Goal: Task Accomplishment & Management: Complete application form

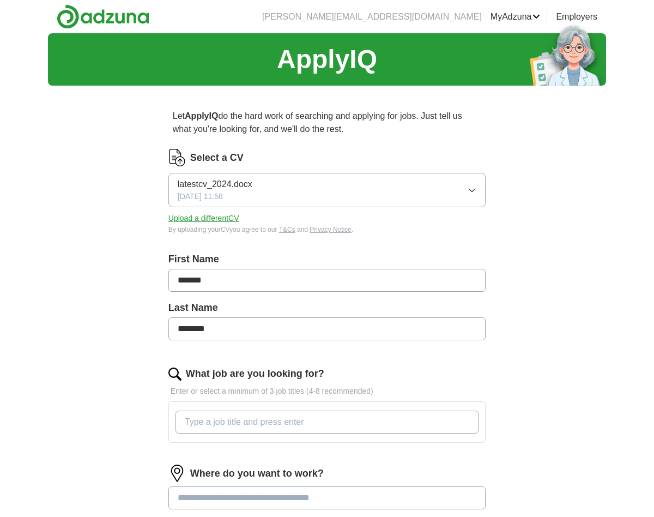
click at [466, 188] on button "latestcv_2024.docx [DATE] 11:58" at bounding box center [326, 190] width 317 height 34
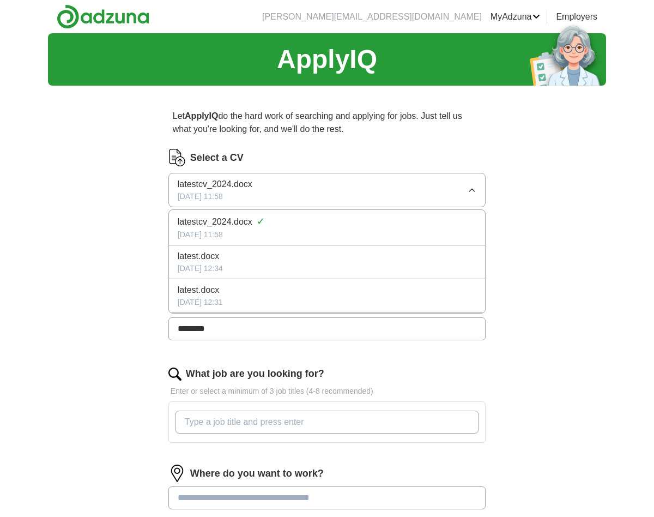
click at [466, 188] on button "latestcv_2024.docx [DATE] 11:58" at bounding box center [326, 190] width 317 height 34
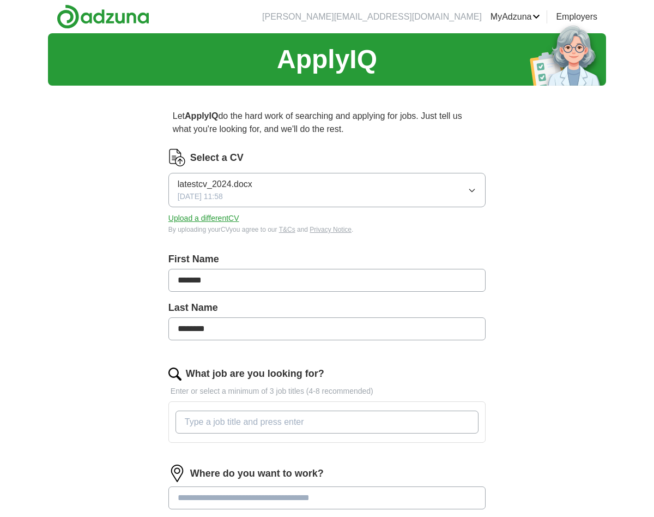
click at [507, 147] on div "Let ApplyIQ do the hard work of searching and applying for jobs. Just tell us w…" at bounding box center [327, 386] width 418 height 584
click at [0, 0] on link "CVs" at bounding box center [0, 0] width 0 height 0
click at [467, 190] on button "latest.docx 02/01/2018, 12:31" at bounding box center [326, 190] width 317 height 34
click at [241, 168] on div "Select a CV latest.docx 02/01/2018, 12:31 Upload a different CV By uploading yo…" at bounding box center [326, 192] width 317 height 86
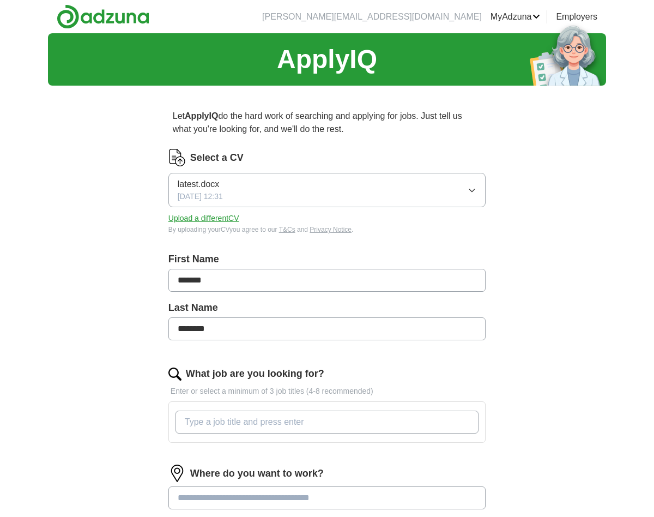
click at [217, 184] on span "latest.docx" at bounding box center [198, 184] width 41 height 13
click at [471, 189] on icon "button" at bounding box center [472, 190] width 5 height 3
click at [472, 186] on icon "button" at bounding box center [472, 190] width 9 height 9
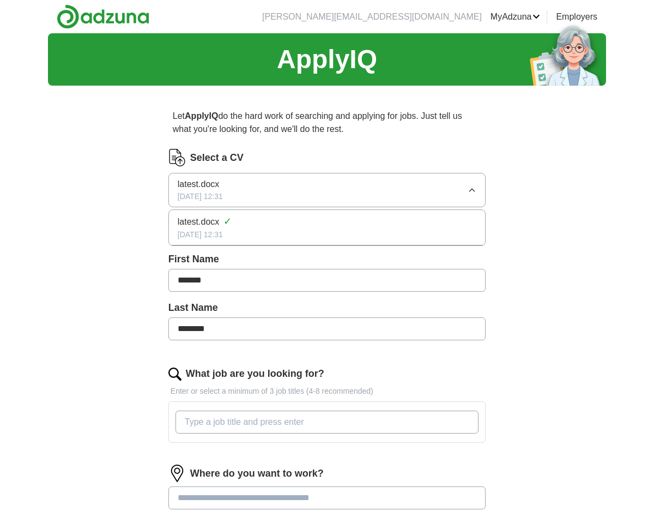
click at [475, 189] on icon "button" at bounding box center [472, 190] width 9 height 9
click at [223, 216] on button "Upload a different CV" at bounding box center [203, 218] width 71 height 11
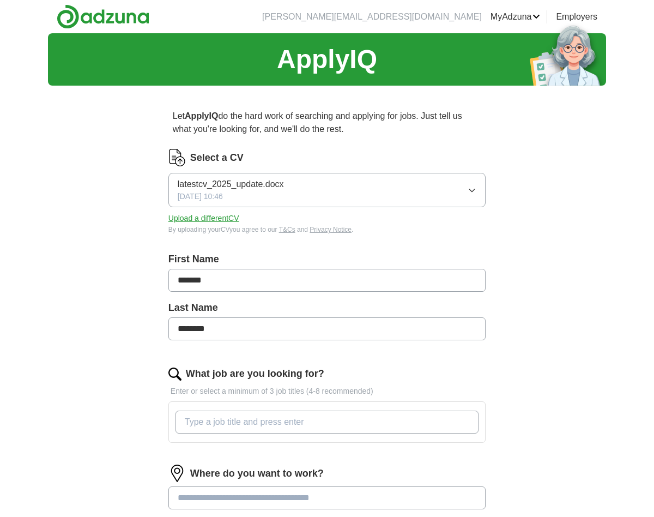
click at [322, 417] on input "What job are you looking for?" at bounding box center [326, 421] width 303 height 23
type input "oracle developer"
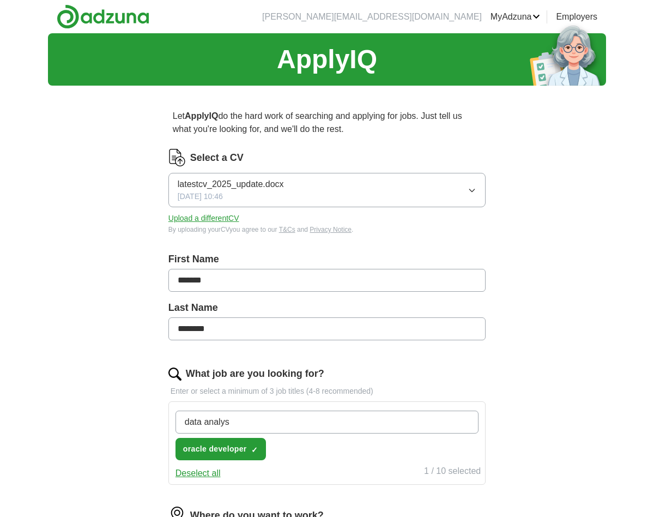
type input "data analyst"
type input "senior oracle developer"
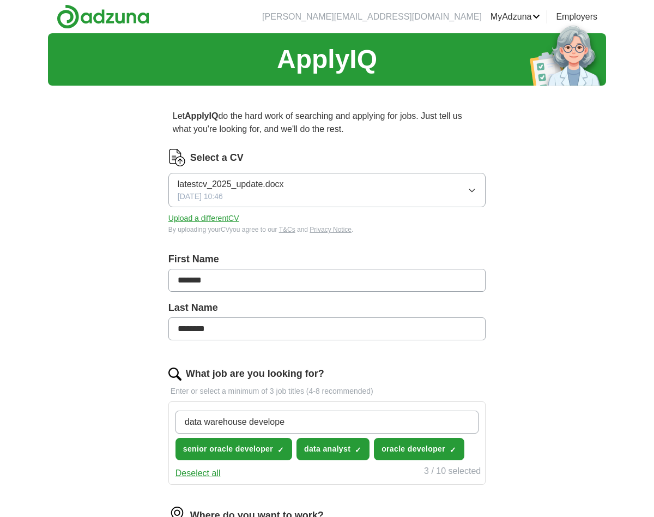
type input "data warehouse developer"
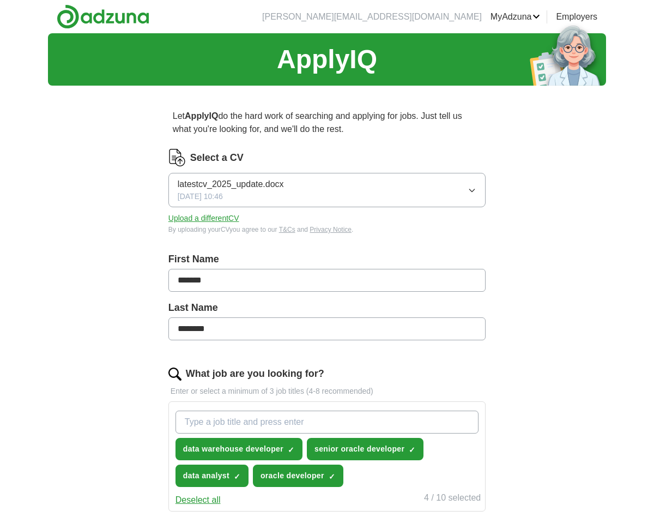
click at [349, 417] on input "What job are you looking for?" at bounding box center [326, 421] width 303 height 23
type input "oracle consultant"
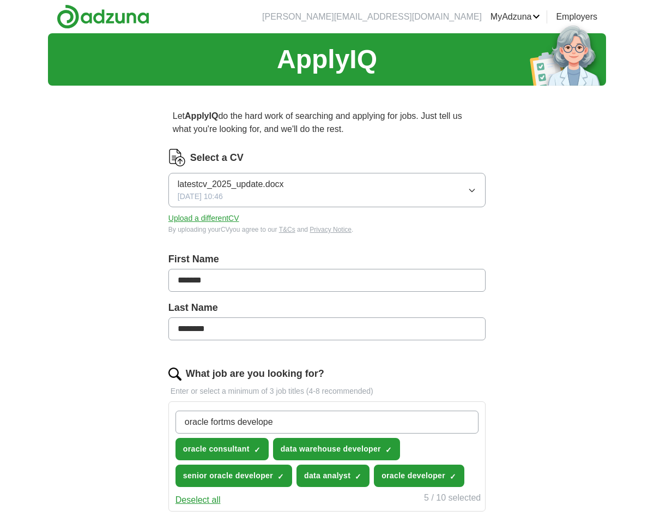
type input "oracle fortms developer"
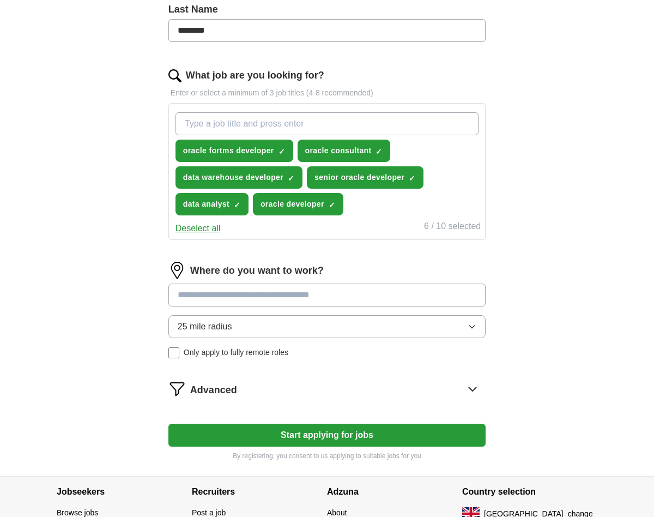
scroll to position [301, 0]
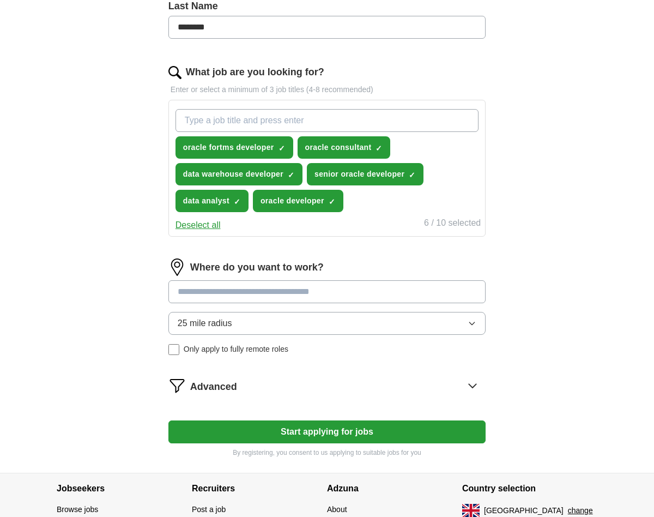
click at [321, 294] on input at bounding box center [326, 291] width 317 height 23
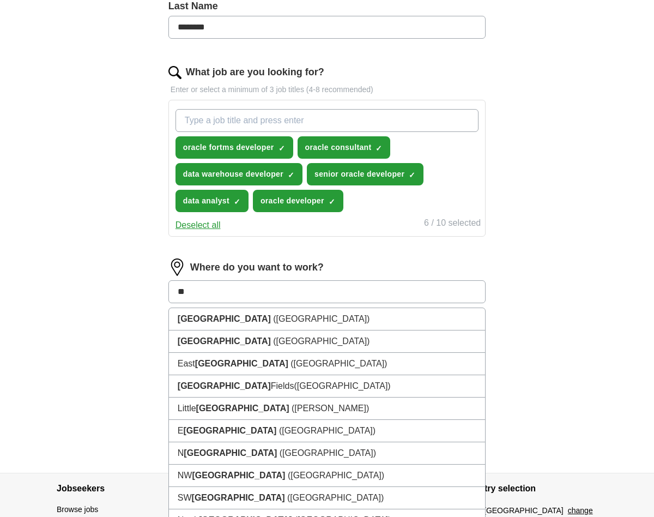
type input "*"
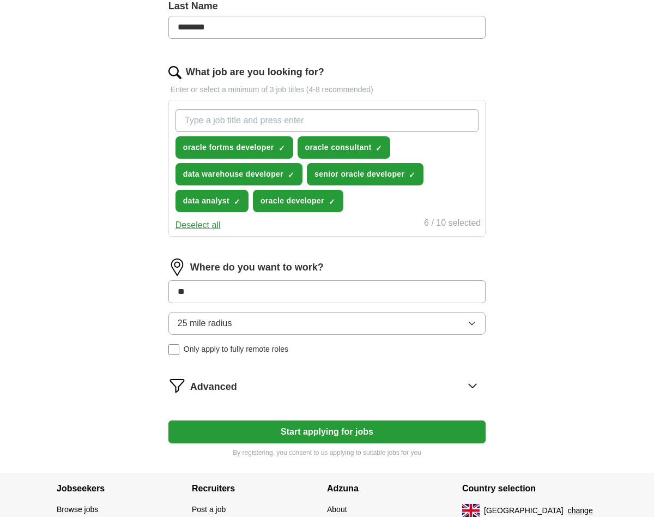
type input "*"
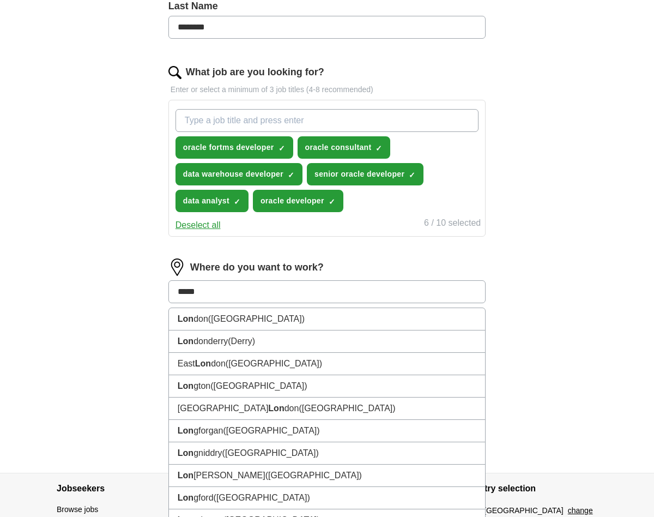
type input "******"
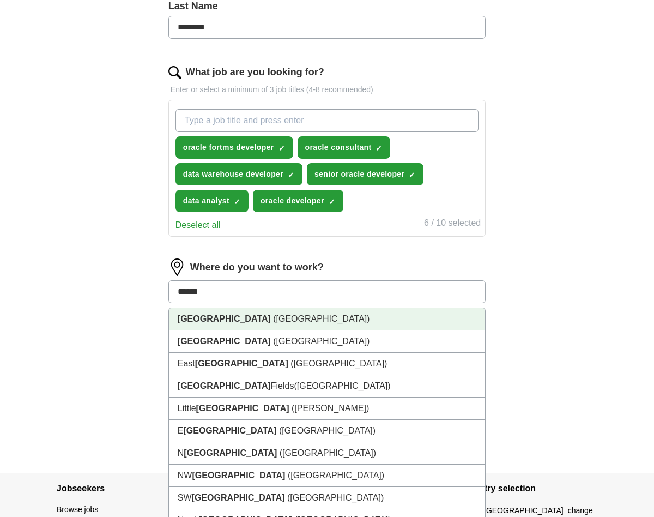
click at [325, 320] on li "London (UK)" at bounding box center [327, 319] width 316 height 22
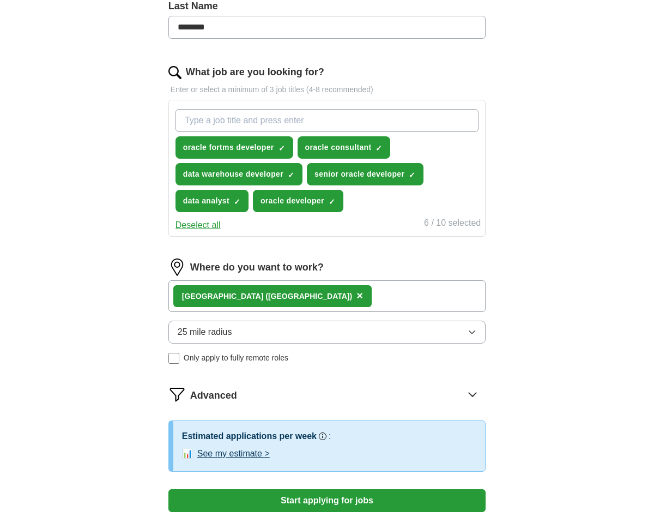
click at [472, 333] on icon "button" at bounding box center [472, 332] width 5 height 3
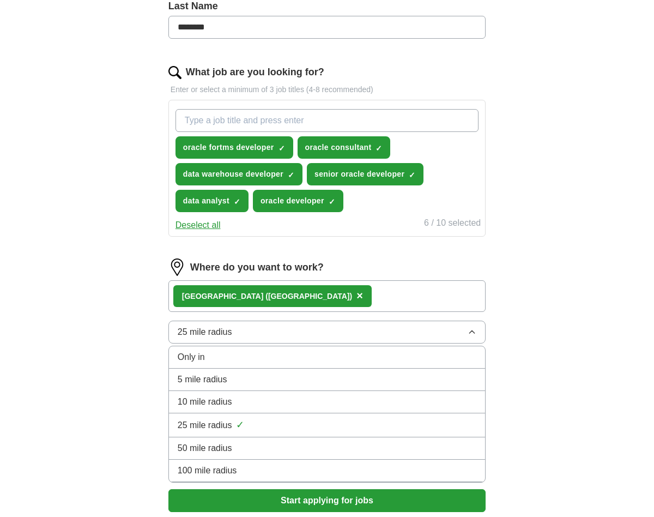
click at [295, 469] on div "100 mile radius" at bounding box center [327, 470] width 299 height 13
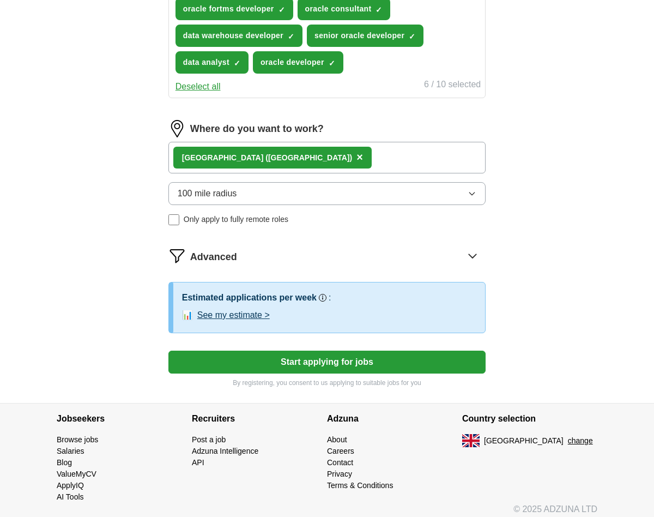
scroll to position [447, 0]
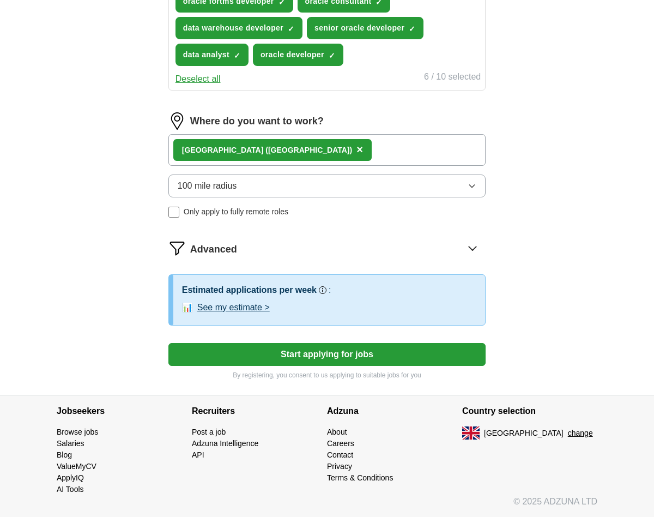
click at [254, 308] on button "See my estimate >" at bounding box center [233, 307] width 72 height 13
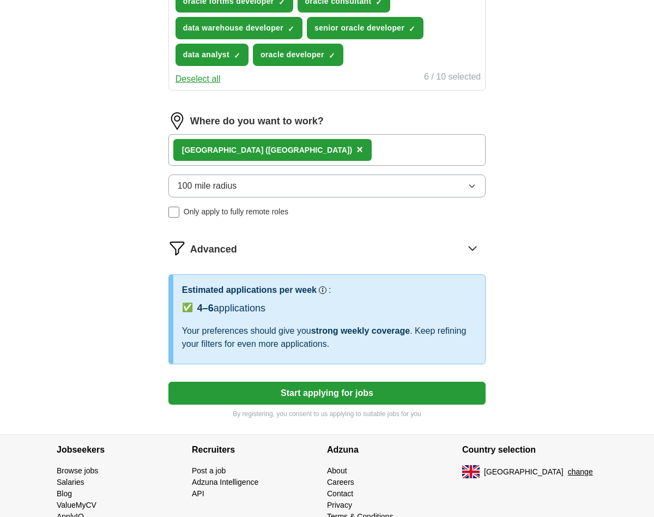
click at [404, 397] on button "Start applying for jobs" at bounding box center [326, 392] width 317 height 23
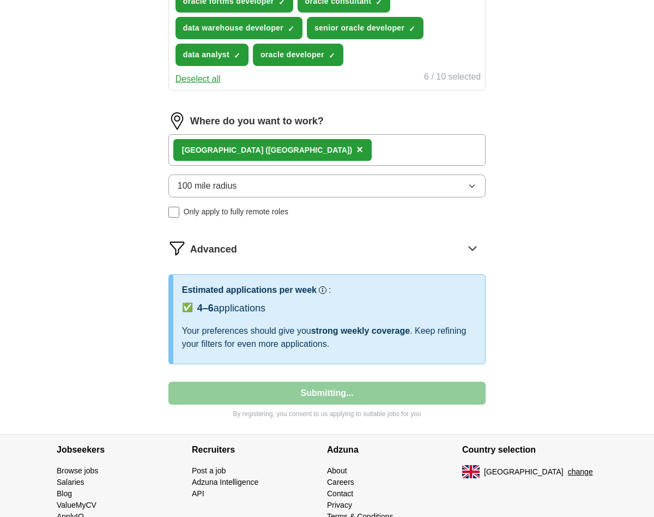
select select "**"
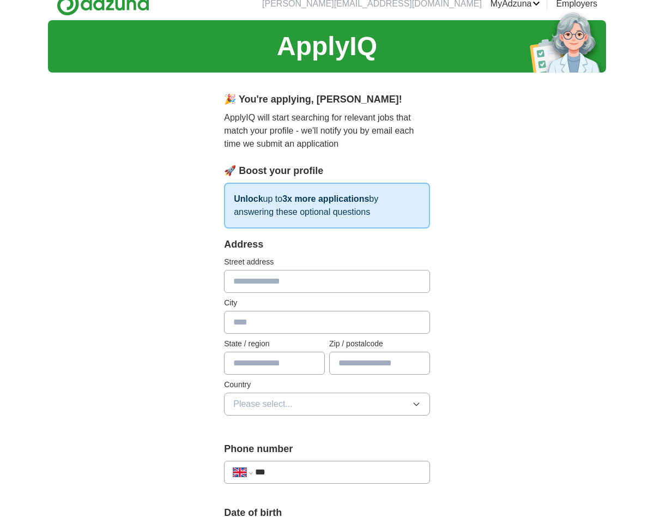
scroll to position [0, 0]
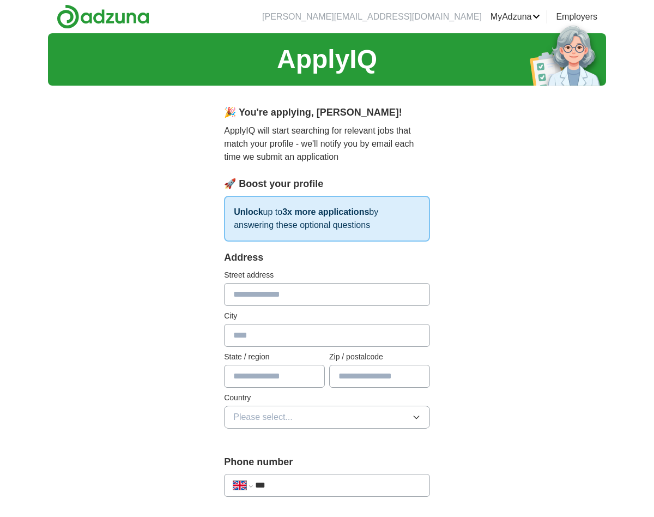
click at [329, 282] on div "Street address" at bounding box center [327, 287] width 206 height 37
click at [325, 295] on input "text" at bounding box center [327, 294] width 206 height 23
type input "**********"
type input "*******"
type input "**********"
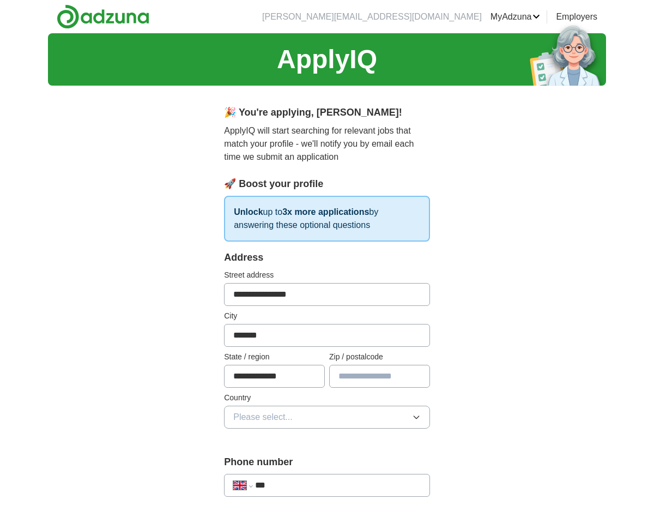
type input "********"
click at [415, 417] on icon "button" at bounding box center [416, 417] width 5 height 3
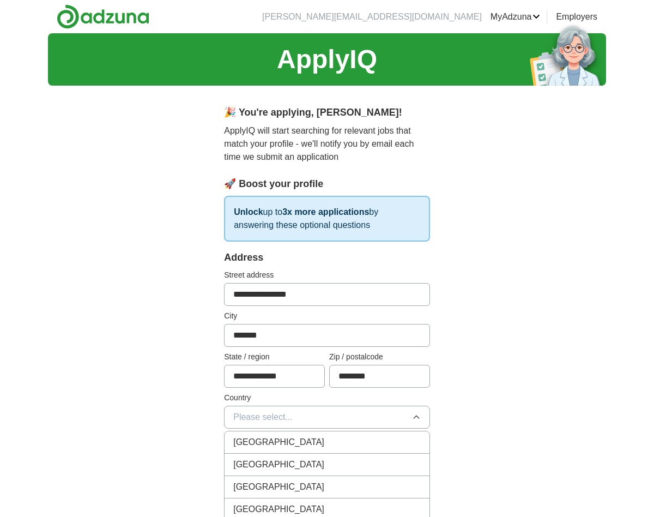
click at [363, 444] on div "[GEOGRAPHIC_DATA]" at bounding box center [326, 441] width 187 height 13
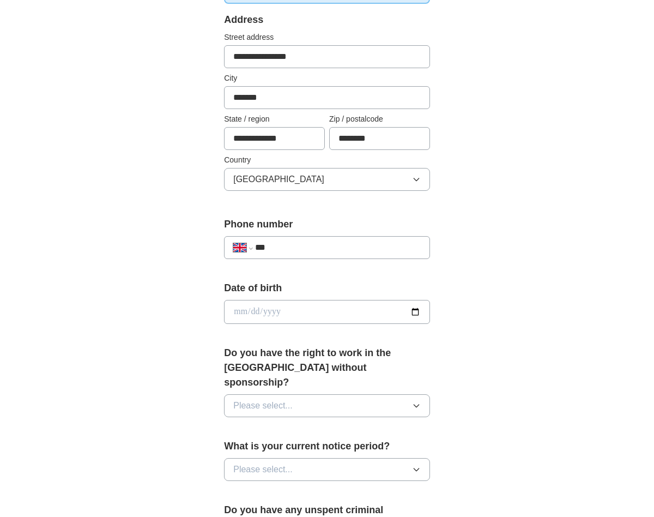
scroll to position [241, 0]
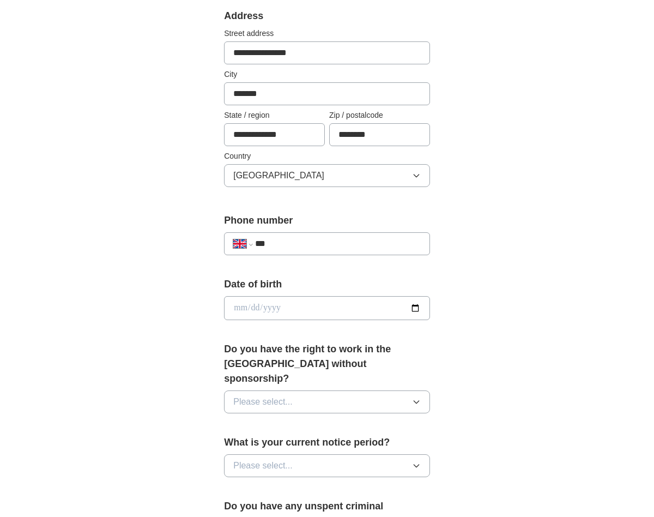
click at [349, 244] on input "***" at bounding box center [338, 243] width 166 height 13
type input "**********"
click at [418, 397] on icon "button" at bounding box center [416, 401] width 9 height 9
click at [381, 420] on div "Yes" at bounding box center [326, 426] width 187 height 13
click at [416, 464] on icon "button" at bounding box center [416, 465] width 5 height 3
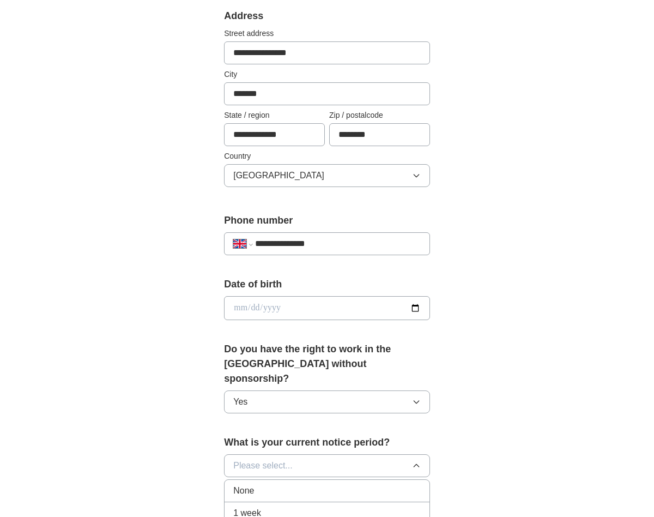
click at [380, 484] on div "None" at bounding box center [326, 490] width 187 height 13
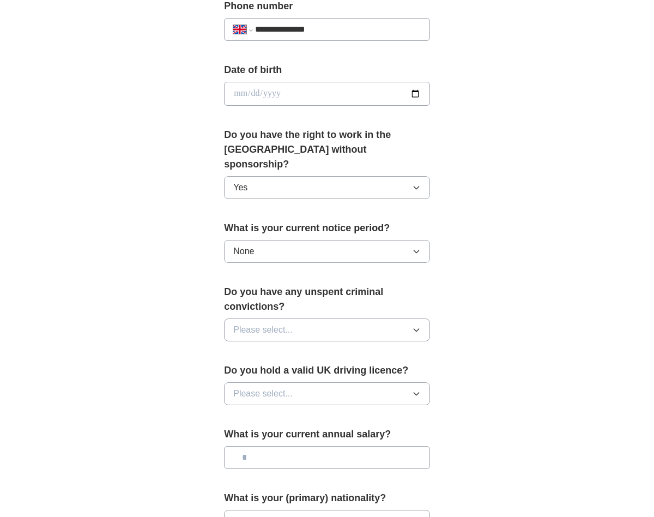
scroll to position [465, 0]
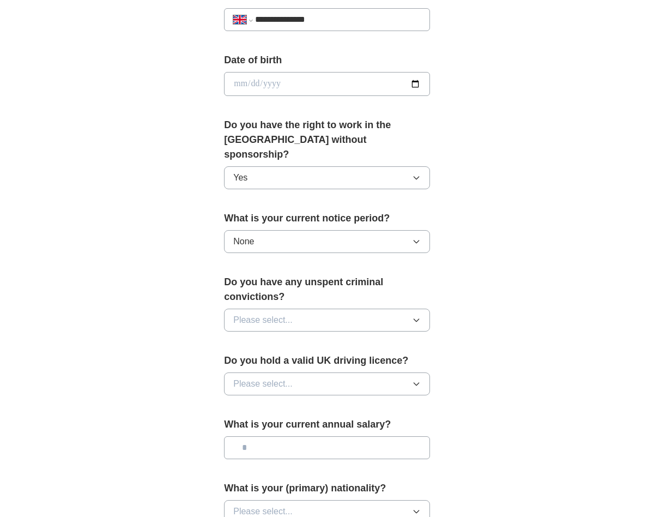
click at [419, 315] on icon "button" at bounding box center [416, 319] width 9 height 9
click at [361, 361] on div "No" at bounding box center [326, 367] width 187 height 13
click at [416, 379] on icon "button" at bounding box center [416, 383] width 9 height 9
click at [382, 402] on div "Yes" at bounding box center [326, 408] width 187 height 13
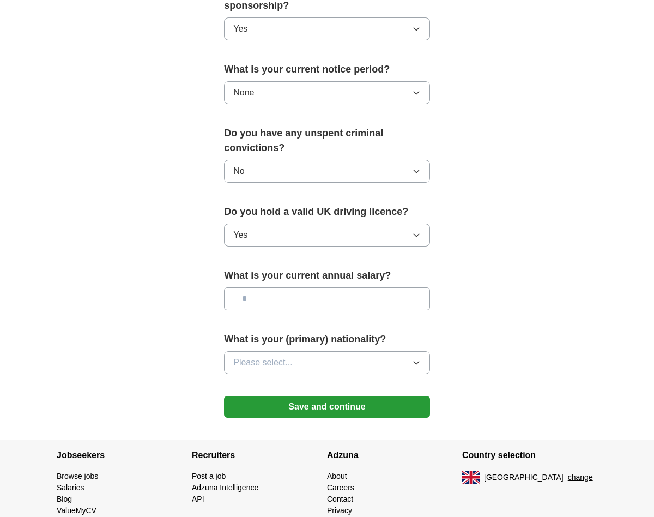
scroll to position [622, 0]
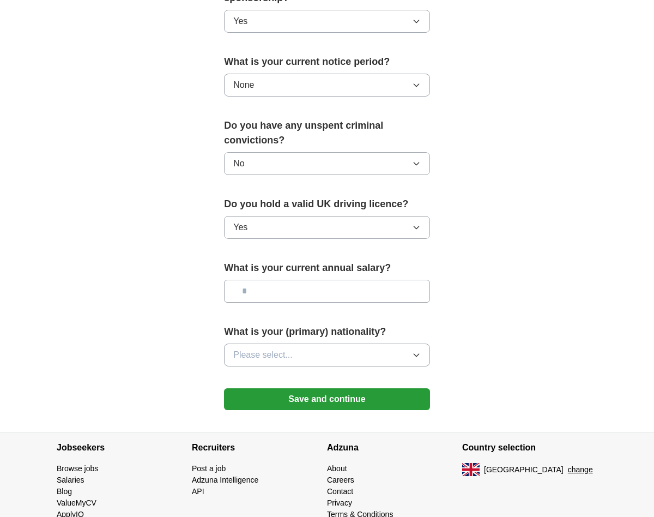
click at [422, 343] on button "Please select..." at bounding box center [327, 354] width 206 height 23
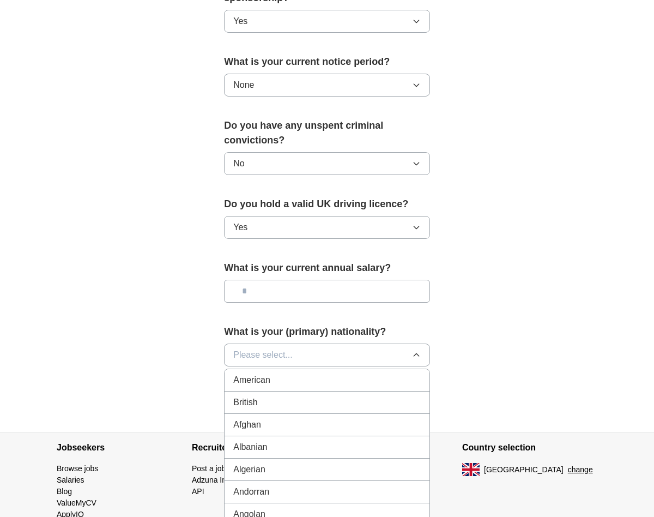
click at [350, 396] on div "British" at bounding box center [326, 402] width 187 height 13
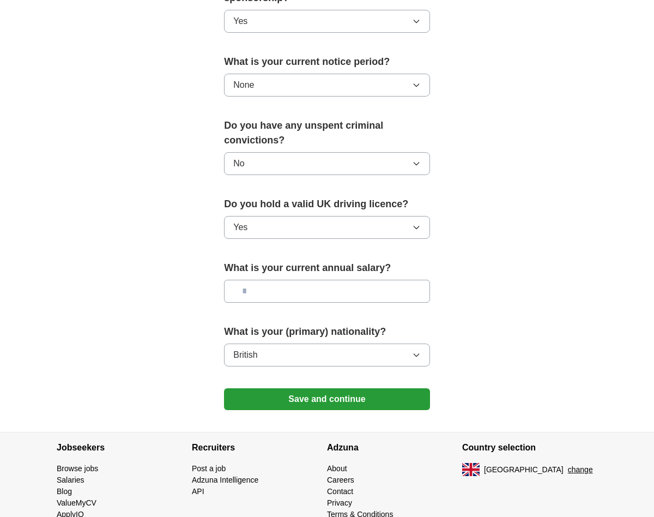
click at [383, 388] on button "Save and continue" at bounding box center [327, 399] width 206 height 22
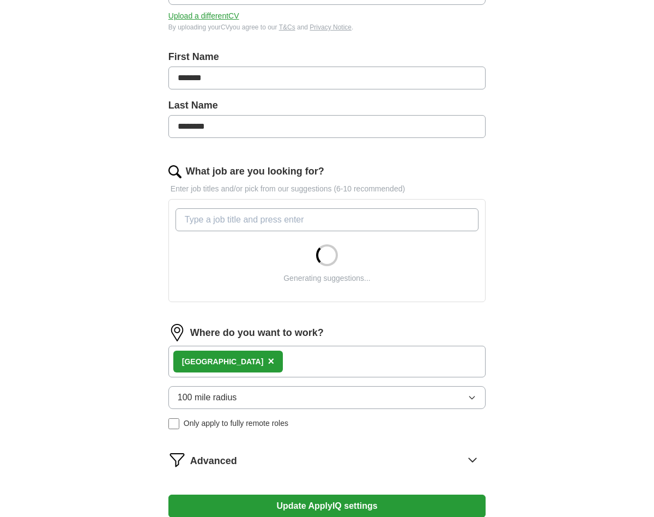
scroll to position [189, 0]
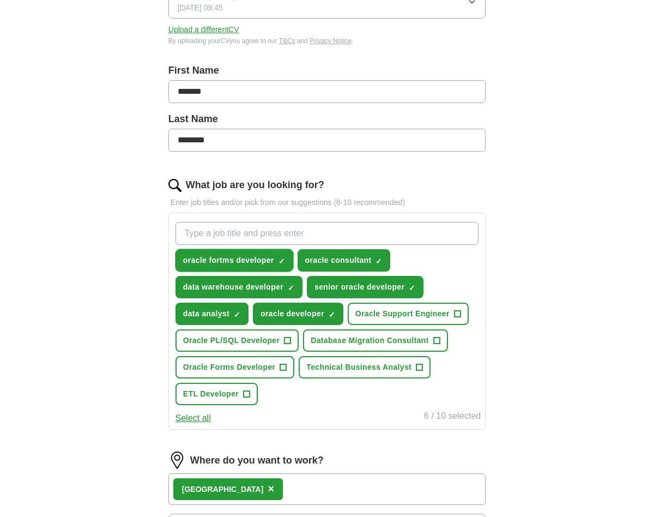
click at [227, 258] on span "oracle fortms developer" at bounding box center [228, 259] width 91 height 11
click at [230, 257] on span "oracle fortms developer" at bounding box center [228, 259] width 91 height 11
click at [0, 0] on span "×" at bounding box center [0, 0] width 0 height 0
click at [302, 227] on input "What job are you looking for?" at bounding box center [326, 233] width 303 height 23
click at [283, 259] on span "+" at bounding box center [281, 260] width 7 height 9
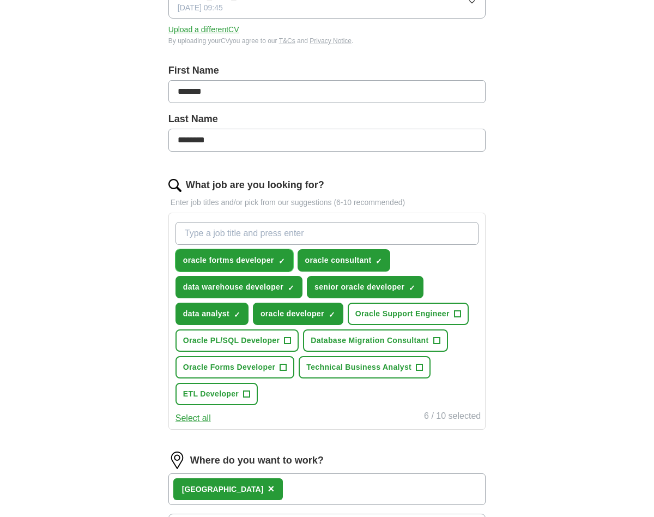
click at [0, 0] on span "×" at bounding box center [0, 0] width 0 height 0
click at [283, 259] on span "+" at bounding box center [281, 260] width 7 height 9
click at [0, 0] on span "×" at bounding box center [0, 0] width 0 height 0
click at [303, 238] on input "What job are you looking for?" at bounding box center [326, 233] width 303 height 23
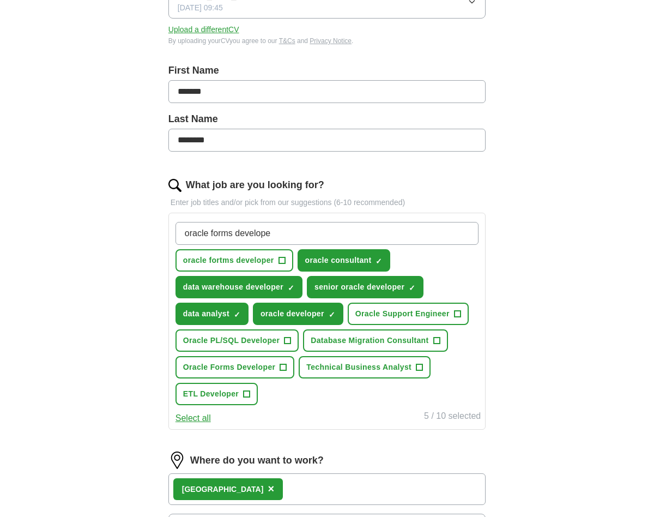
type input "oracle forms developer"
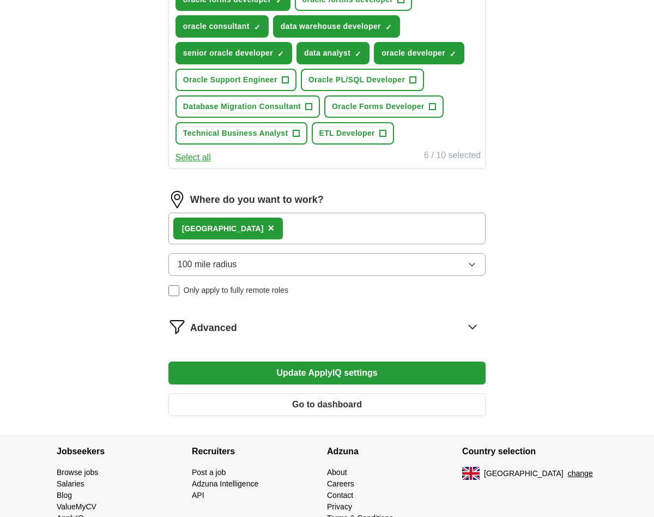
scroll to position [451, 0]
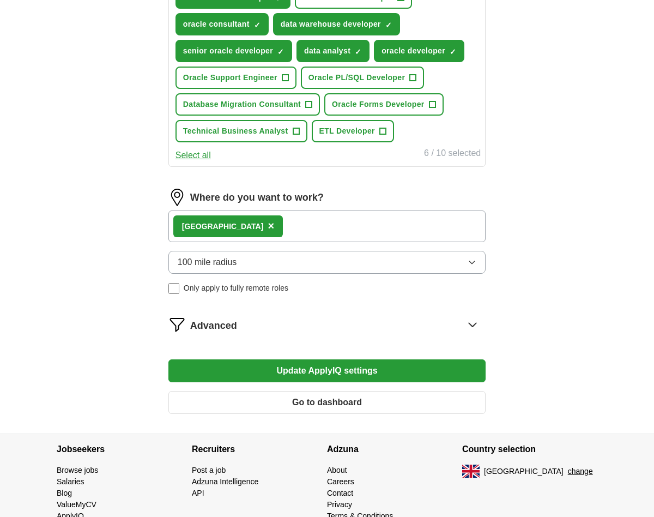
click at [415, 379] on button "Update ApplyIQ settings" at bounding box center [326, 370] width 317 height 23
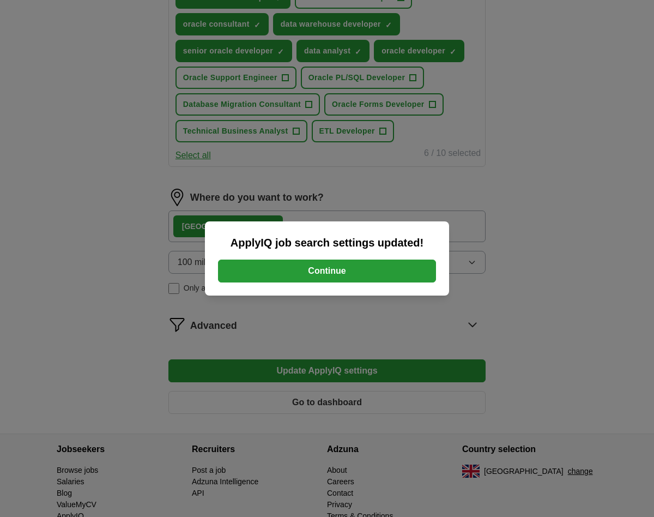
click at [359, 263] on button "Continue" at bounding box center [327, 270] width 218 height 23
